Goal: Obtain resource: Download file/media

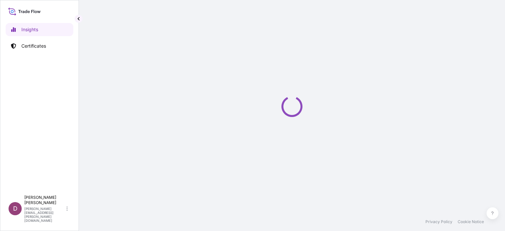
select select "2025"
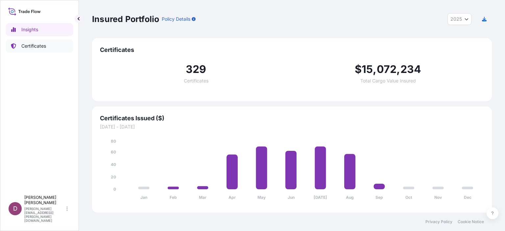
click at [42, 46] on p "Certificates" at bounding box center [33, 46] width 25 height 7
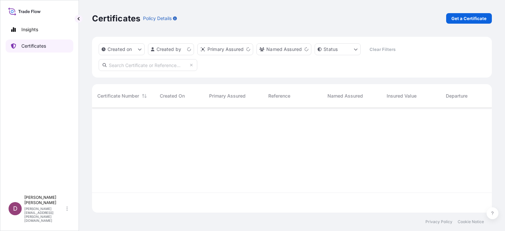
scroll to position [103, 394]
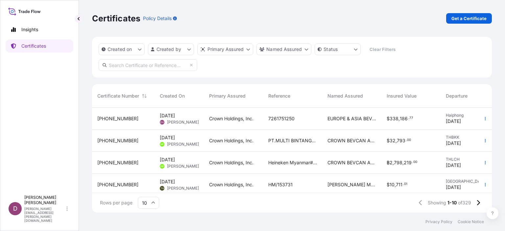
click at [168, 120] on span "Duong Vuong" at bounding box center [183, 122] width 32 height 5
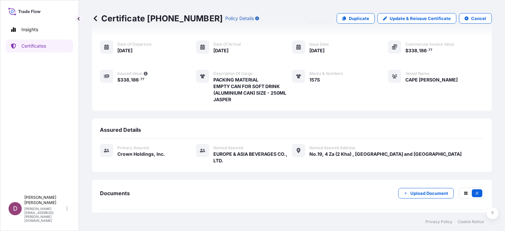
scroll to position [78, 0]
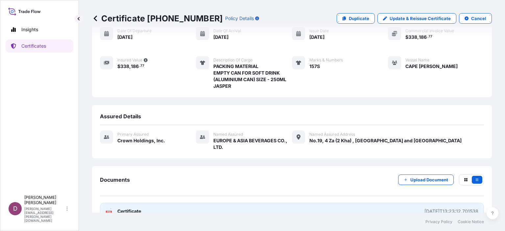
click at [148, 203] on link "PDF Certificate 2025-09-09T13:23:12.701538" at bounding box center [292, 211] width 384 height 17
